Goal: Task Accomplishment & Management: Manage account settings

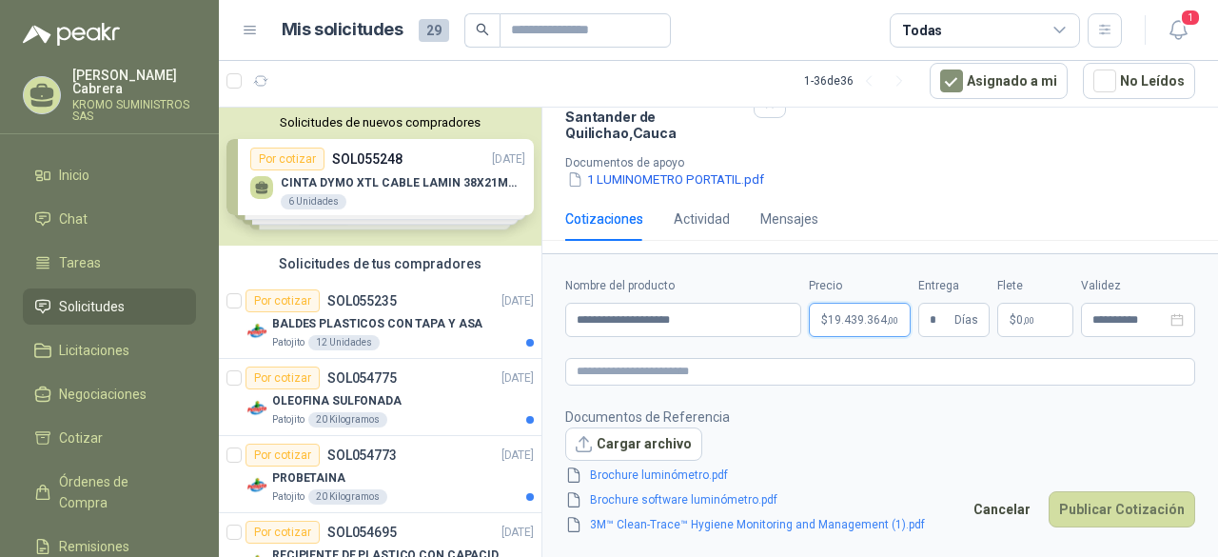
click at [870, 320] on body "[PERSON_NAME] KROMO SUMINISTROS SAS Inicio Chat Tareas Solicitudes Licitaciones…" at bounding box center [609, 278] width 1218 height 557
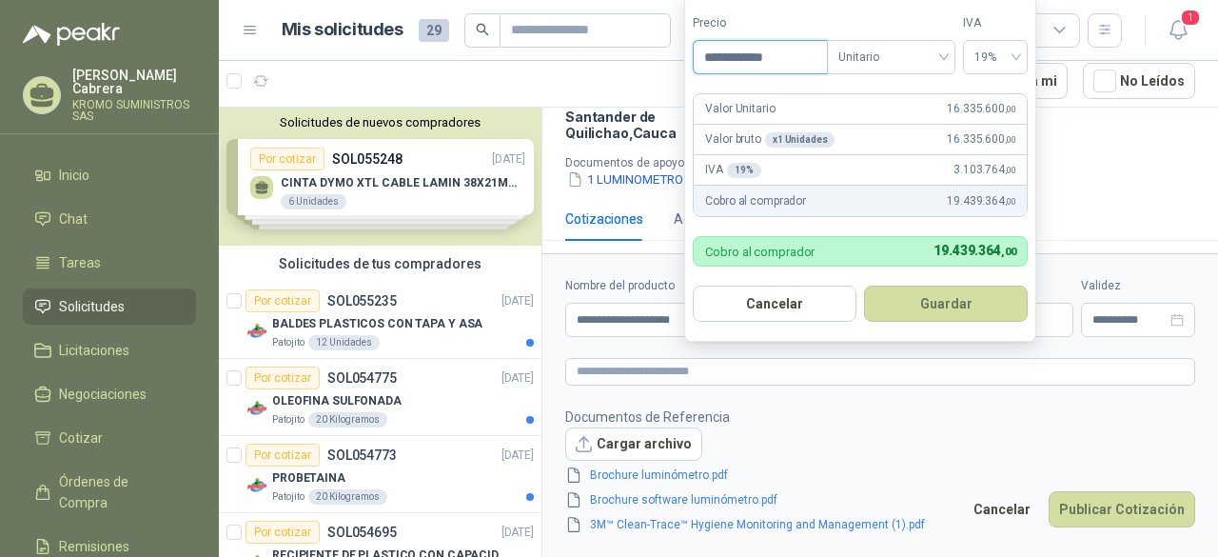
drag, startPoint x: 794, startPoint y: 59, endPoint x: 716, endPoint y: 66, distance: 78.3
click at [716, 66] on input "**********" at bounding box center [760, 57] width 132 height 32
type input "**********"
click at [962, 316] on button "Guardar" at bounding box center [946, 304] width 164 height 36
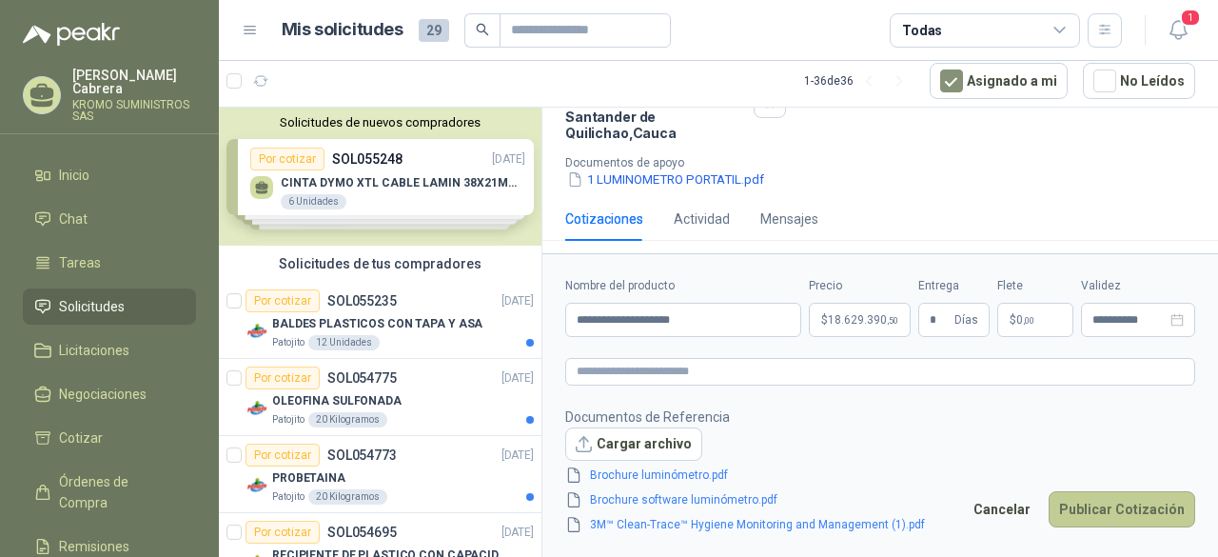
click at [1134, 515] on button "Publicar Cotización" at bounding box center [1122, 509] width 147 height 36
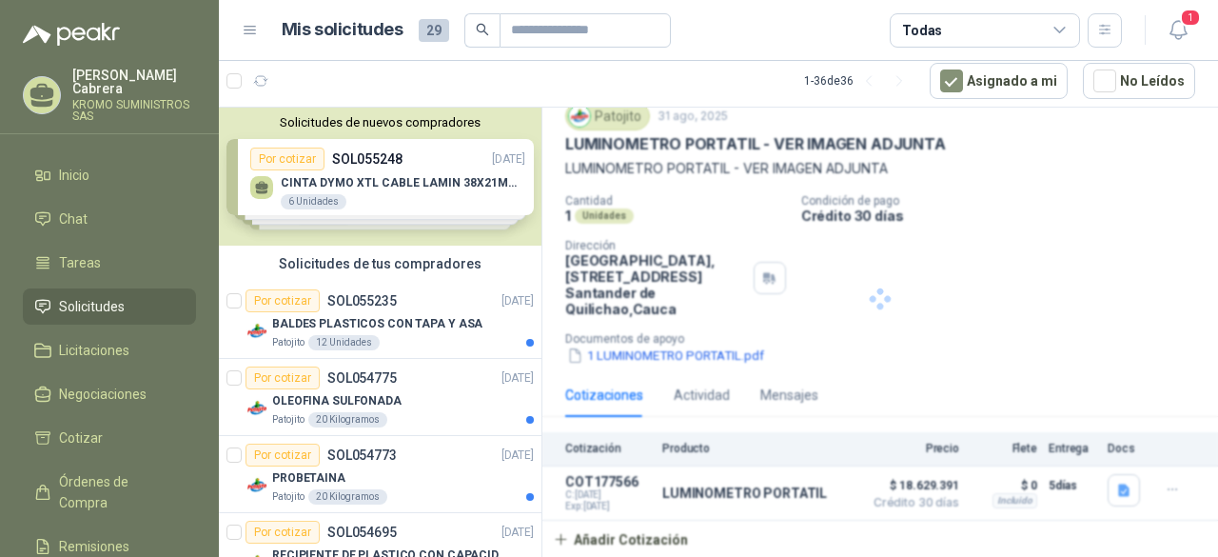
scroll to position [67, 0]
click at [711, 390] on div "Actividad" at bounding box center [702, 396] width 56 height 21
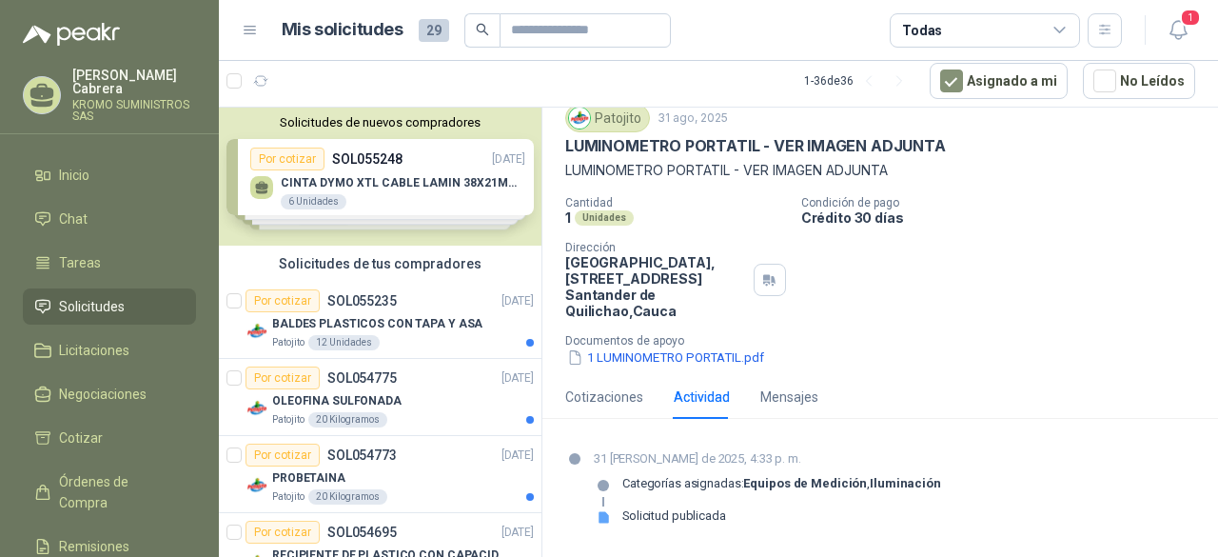
scroll to position [64, 0]
click at [792, 394] on div "Mensajes" at bounding box center [790, 398] width 58 height 21
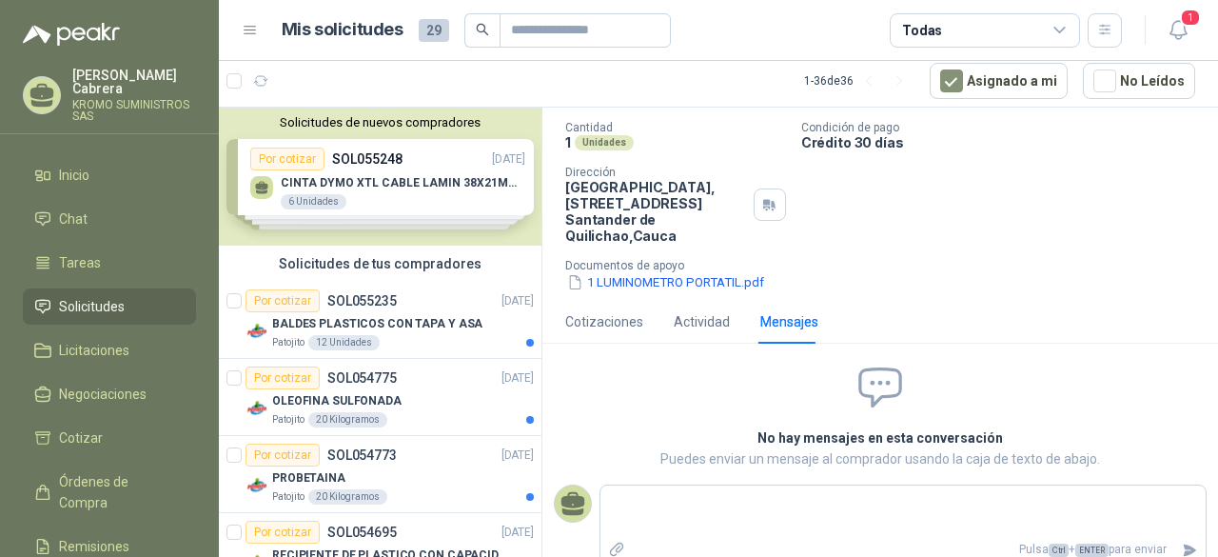
scroll to position [160, 0]
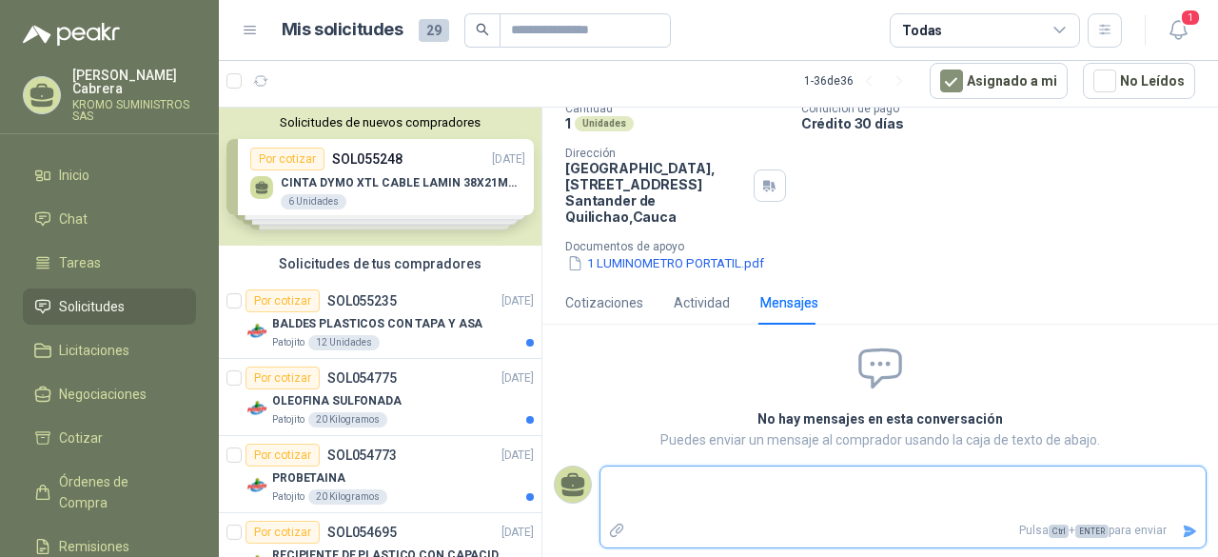
drag, startPoint x: 668, startPoint y: 491, endPoint x: 775, endPoint y: 492, distance: 106.6
click at [775, 492] on textarea at bounding box center [903, 492] width 605 height 44
click at [613, 307] on div "Cotizaciones" at bounding box center [604, 302] width 78 height 21
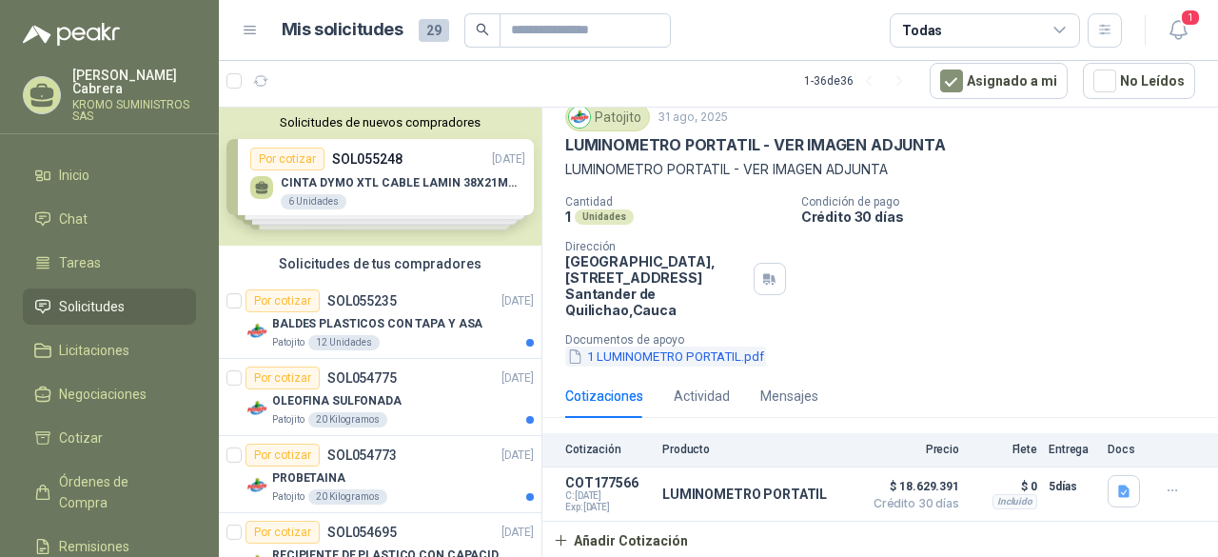
click at [697, 354] on button "1 LUMINOMETRO PORTATIL.pdf" at bounding box center [665, 356] width 201 height 20
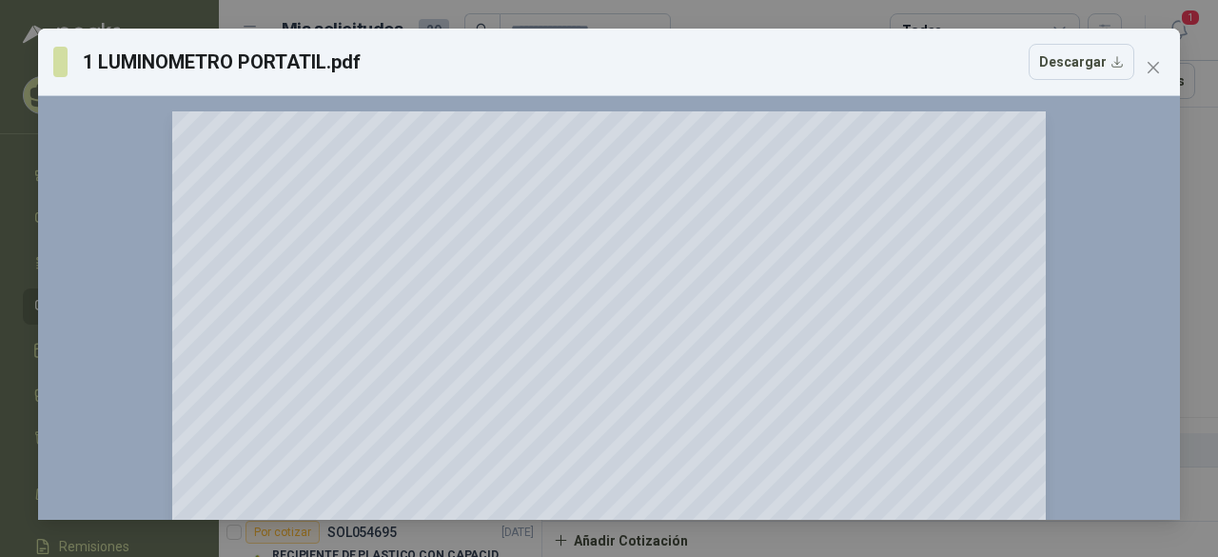
click at [1150, 69] on icon "close" at bounding box center [1153, 67] width 15 height 15
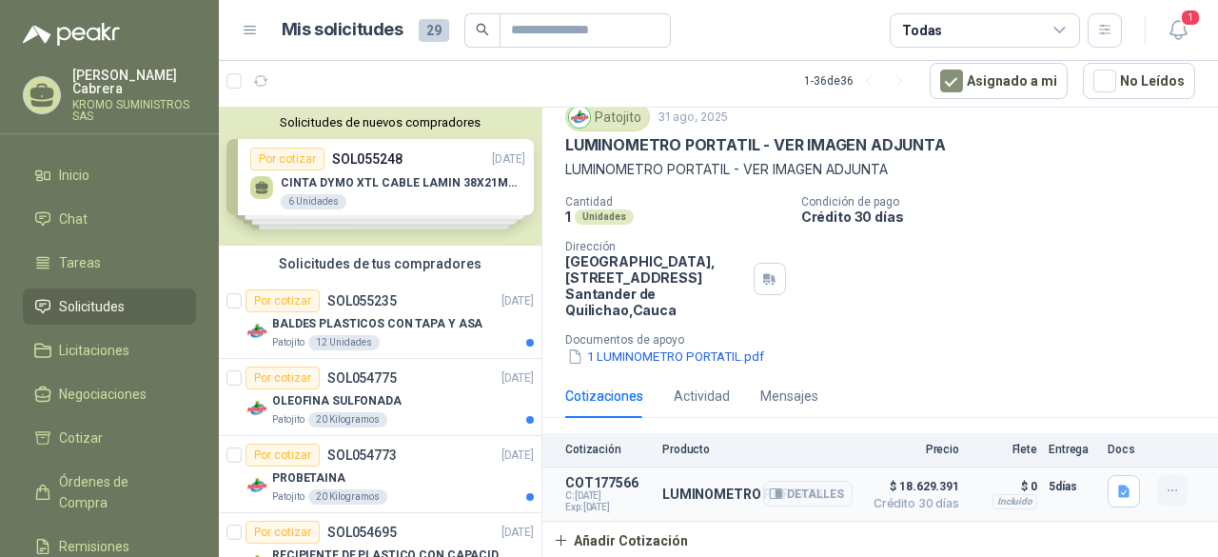
click at [1165, 490] on icon "button" at bounding box center [1173, 491] width 16 height 16
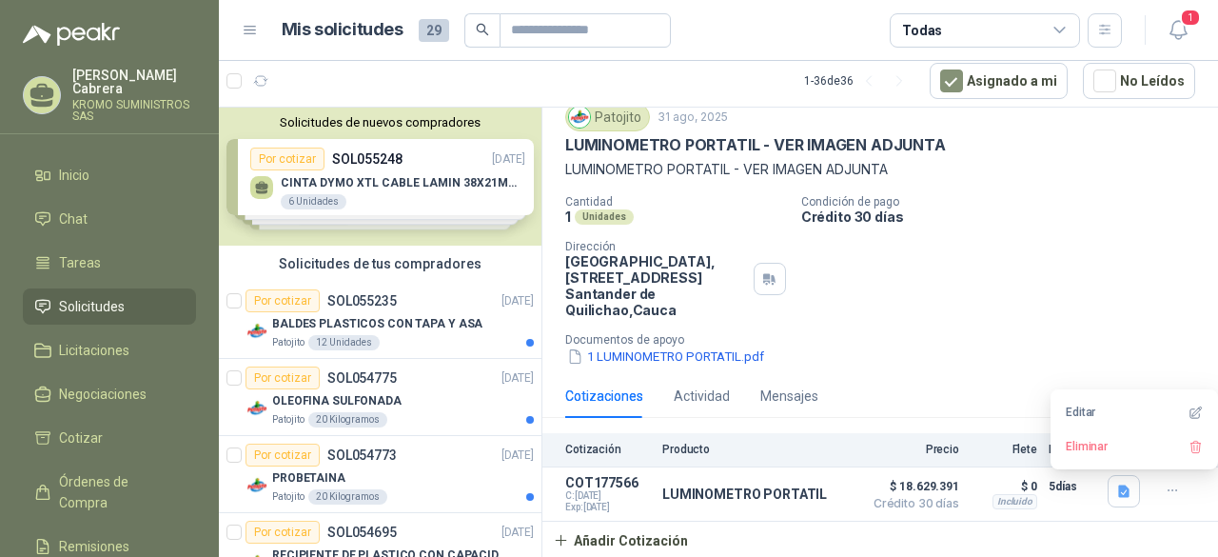
click at [1066, 254] on div "Cantidad 1 Unidades Condición de pago Crédito 30 [PERSON_NAME] Dirección Parque…" at bounding box center [880, 280] width 630 height 171
click at [789, 393] on div "Mensajes" at bounding box center [790, 396] width 58 height 21
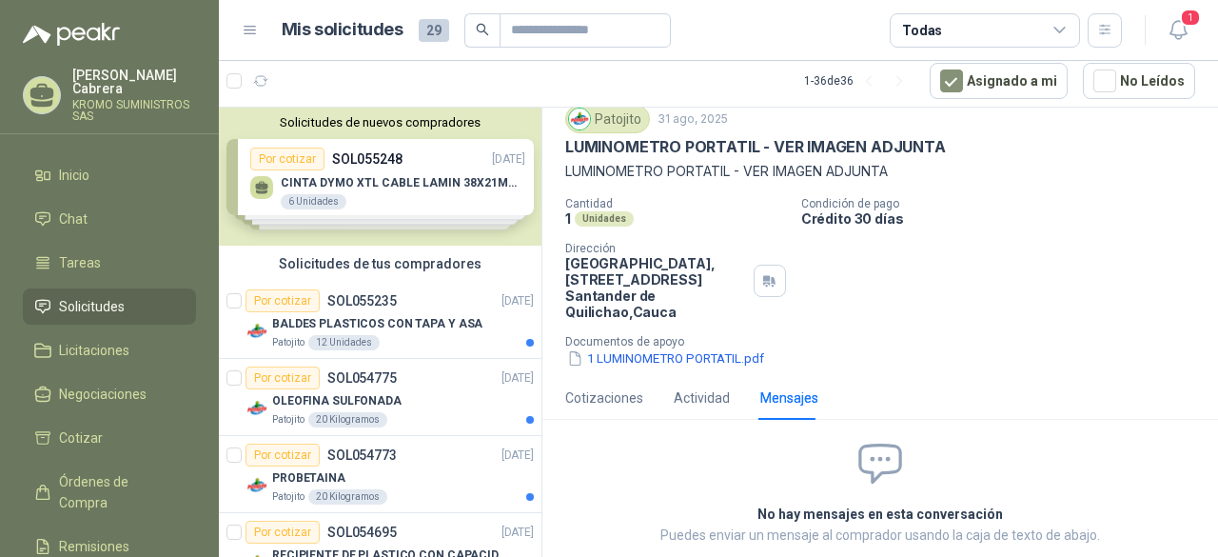
scroll to position [95, 0]
